Goal: Task Accomplishment & Management: Use online tool/utility

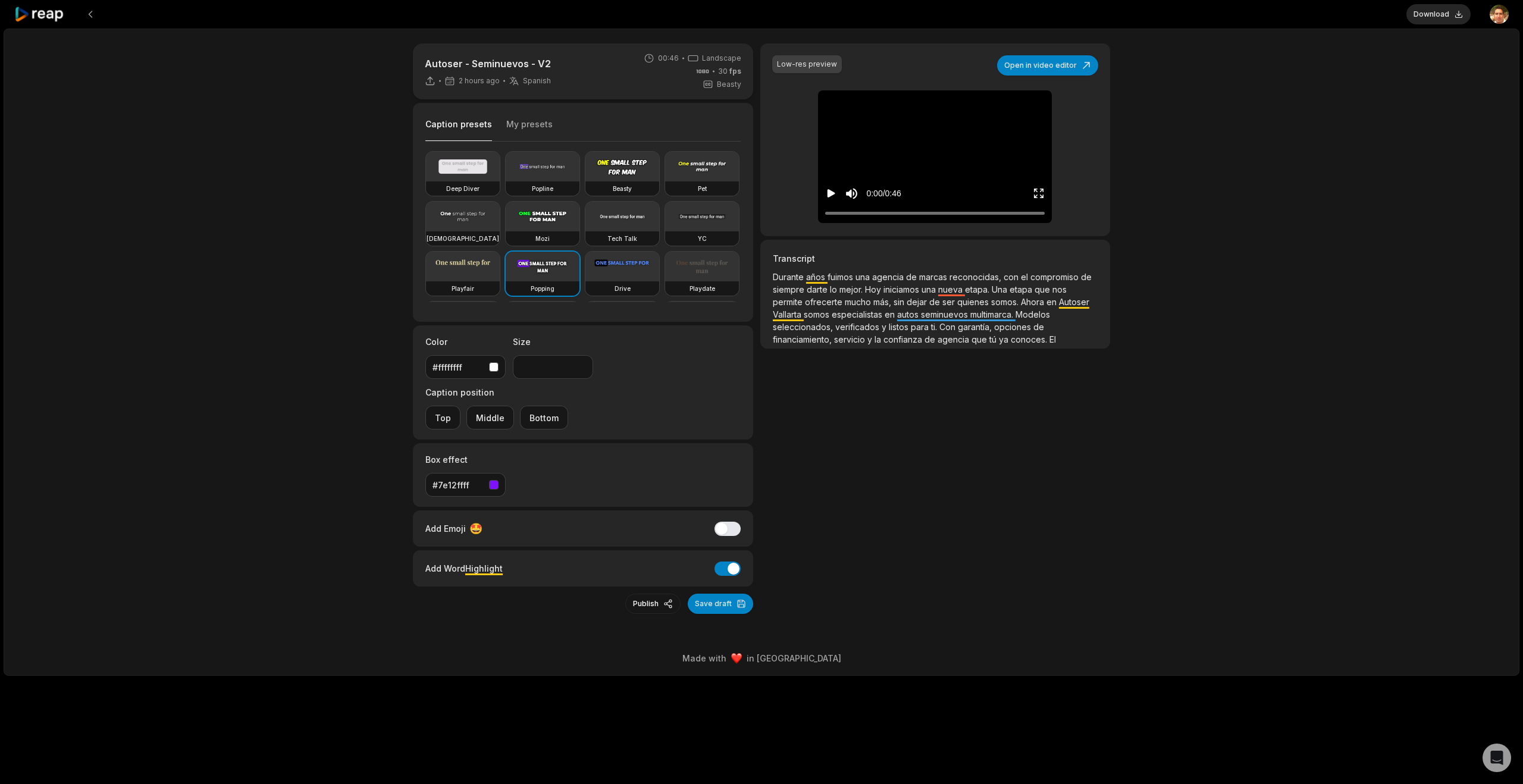
scroll to position [35, 0]
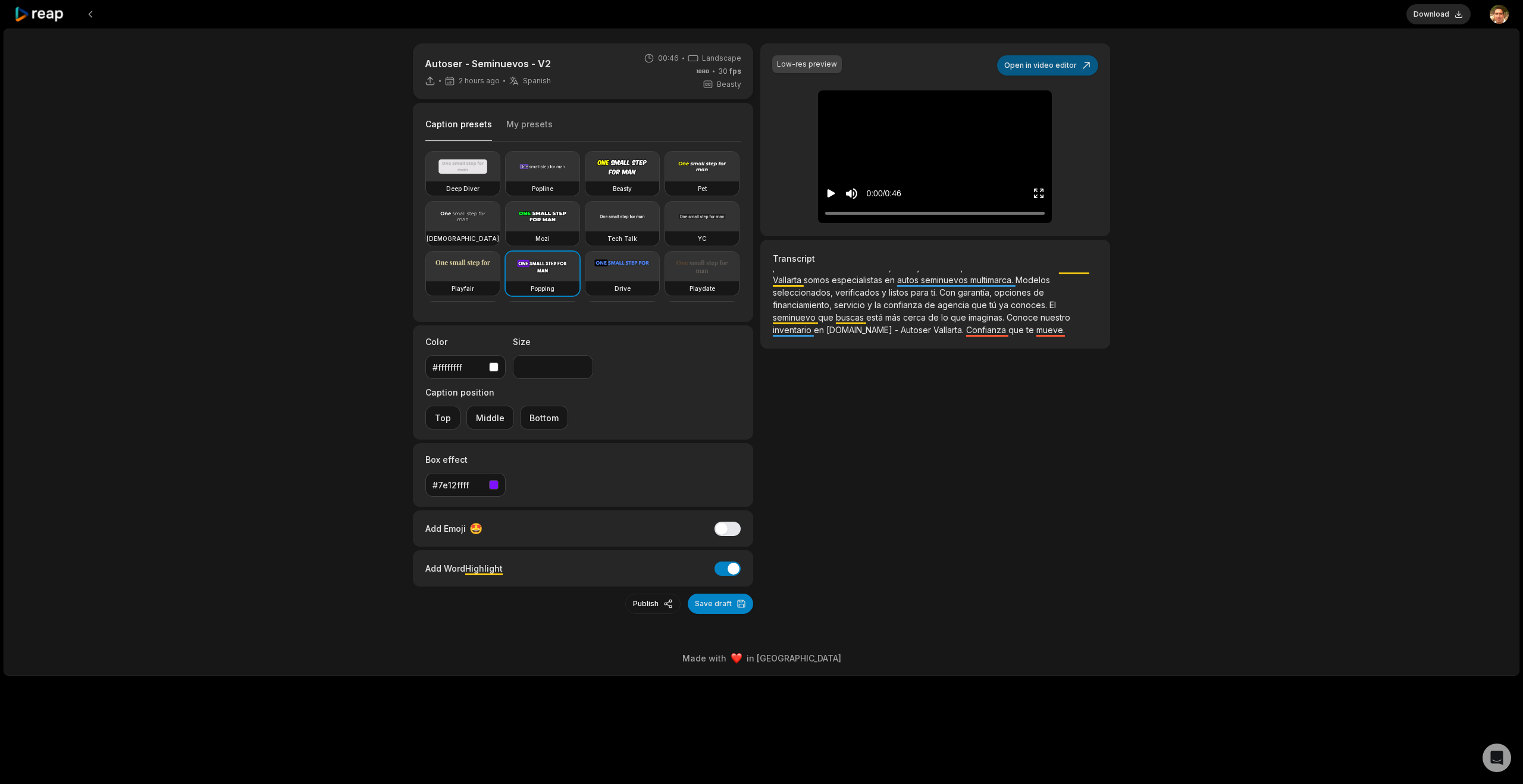
click at [1030, 70] on button "Open in video editor" at bounding box center [1048, 66] width 101 height 21
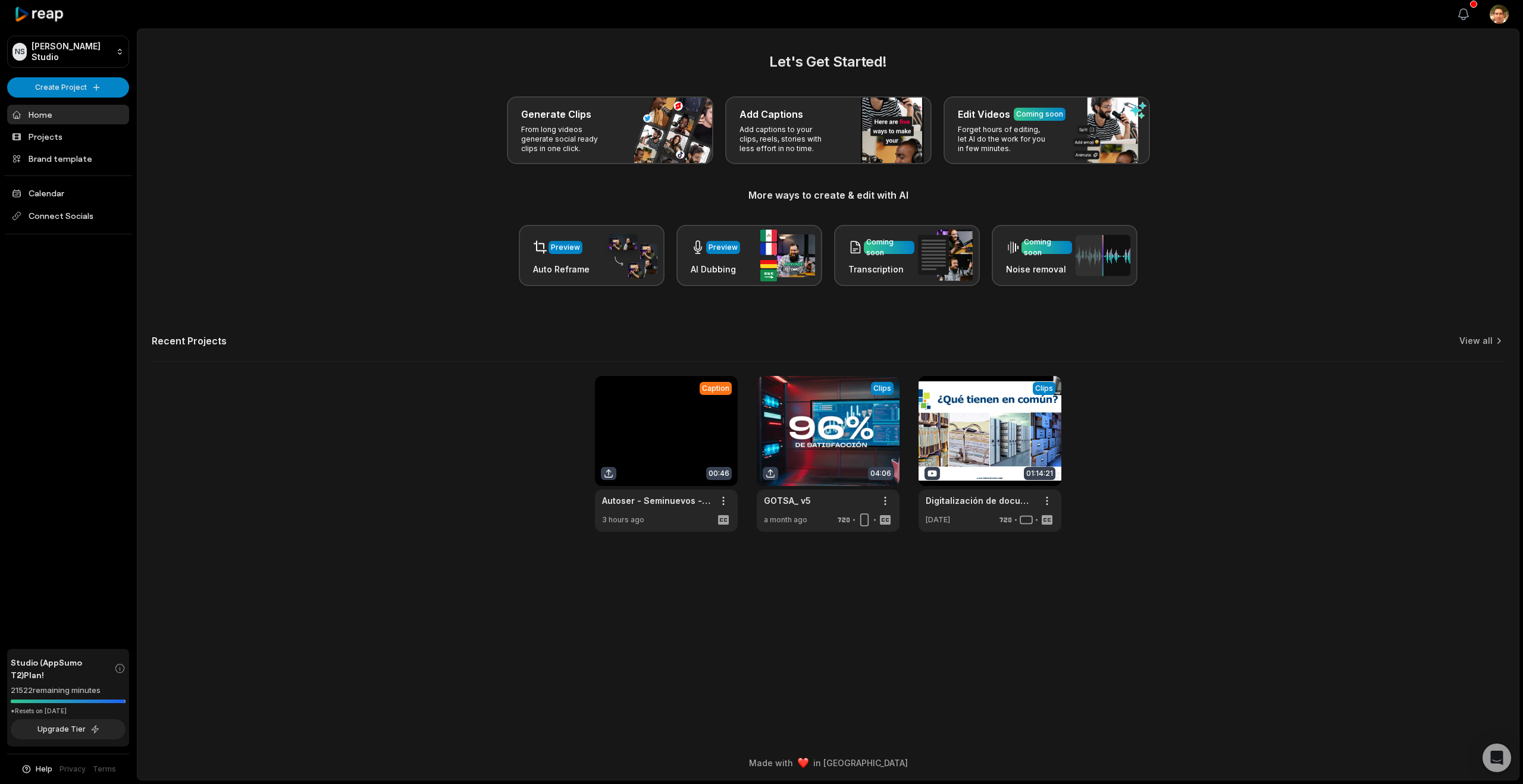
click at [1463, 15] on icon "button" at bounding box center [1464, 14] width 14 height 14
click at [1234, 32] on main "Let's Get Started! Generate Clips From long videos generate social ready clips …" at bounding box center [828, 387] width 1381 height 717
click at [1463, 13] on icon "button" at bounding box center [1464, 14] width 14 height 14
click at [1328, 17] on div at bounding box center [796, 14] width 1291 height 28
